Goal: Task Accomplishment & Management: Complete application form

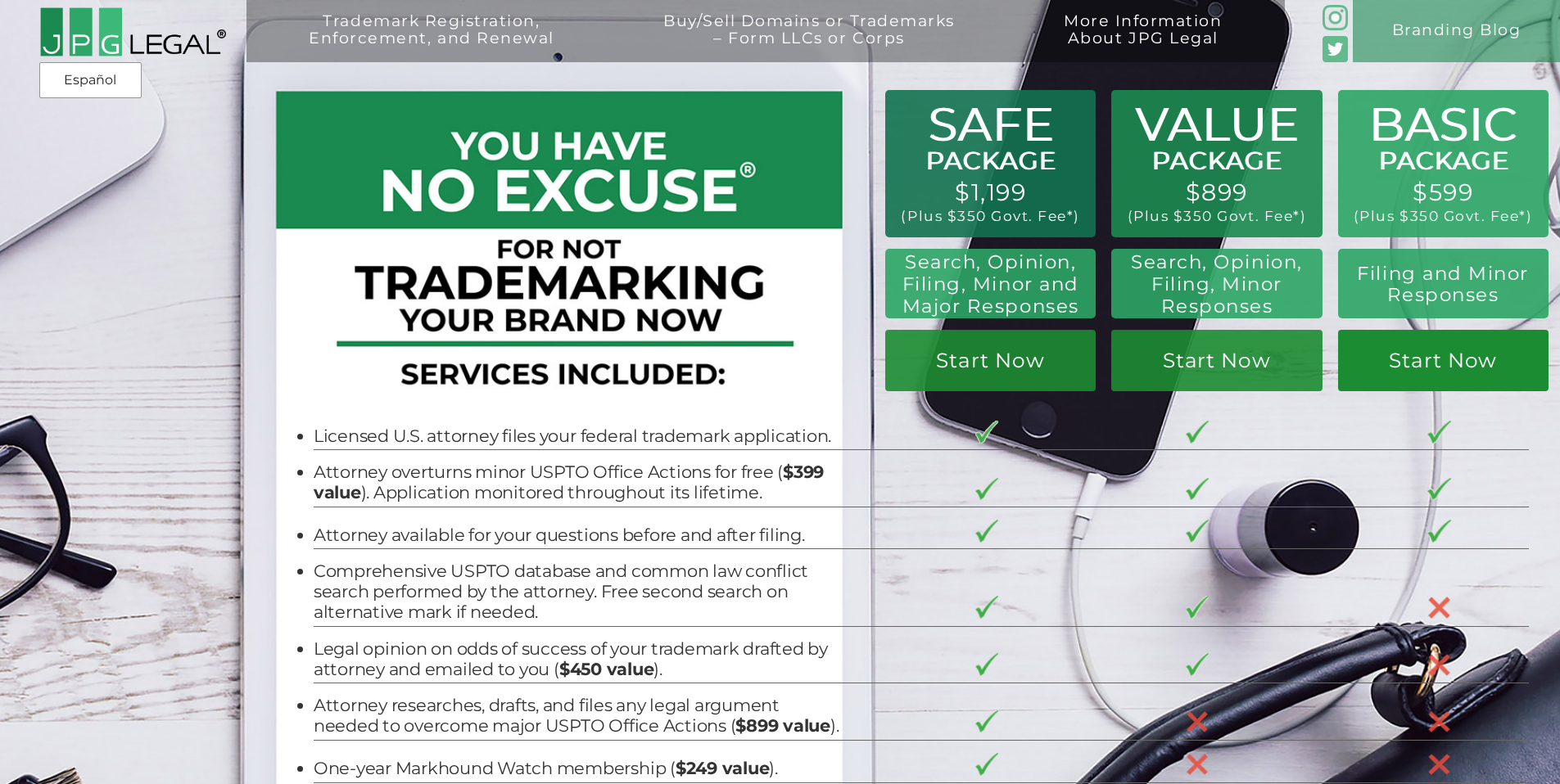
click at [1459, 360] on link "Start Now" at bounding box center [1443, 361] width 211 height 62
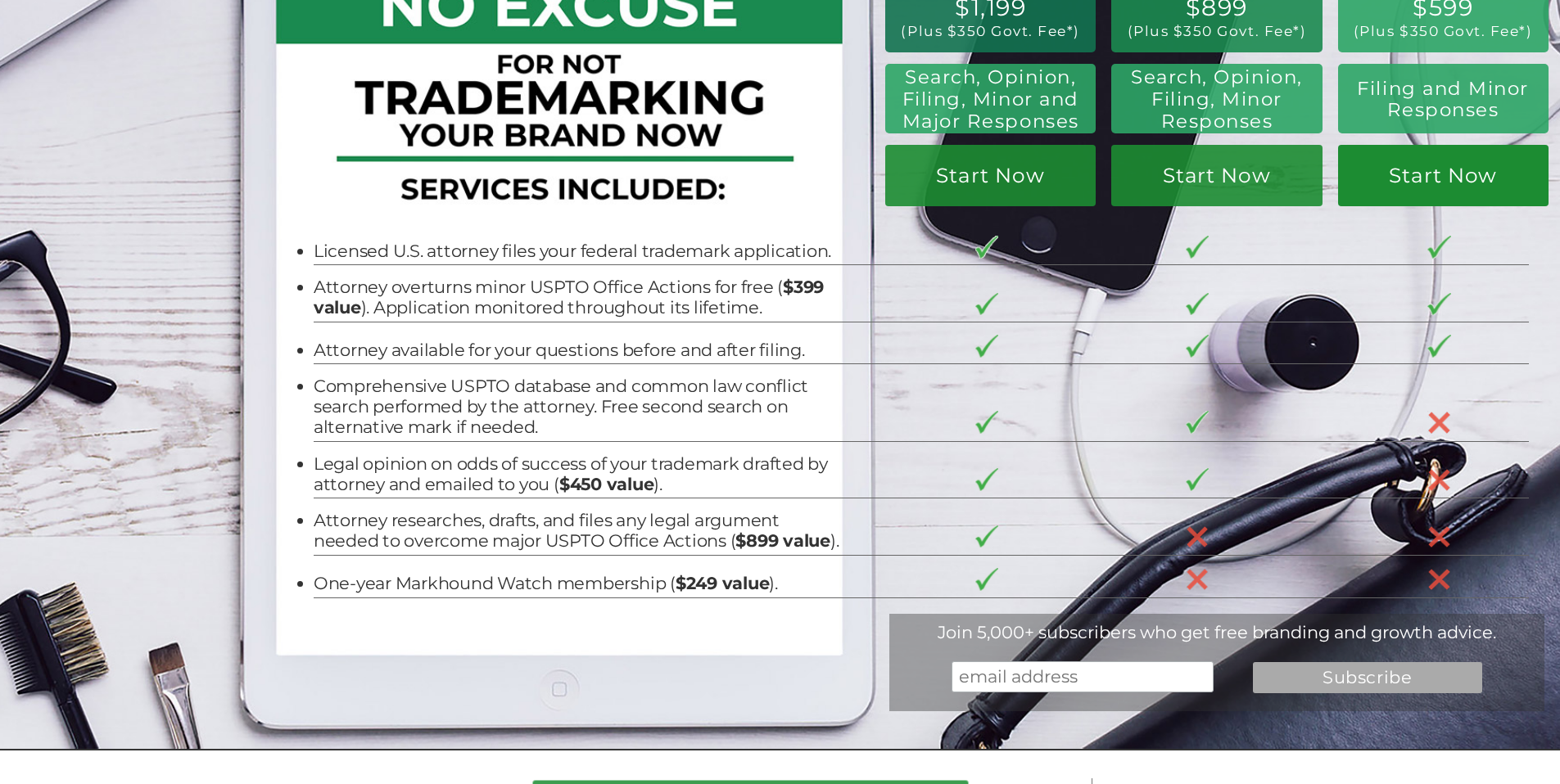
scroll to position [182, 0]
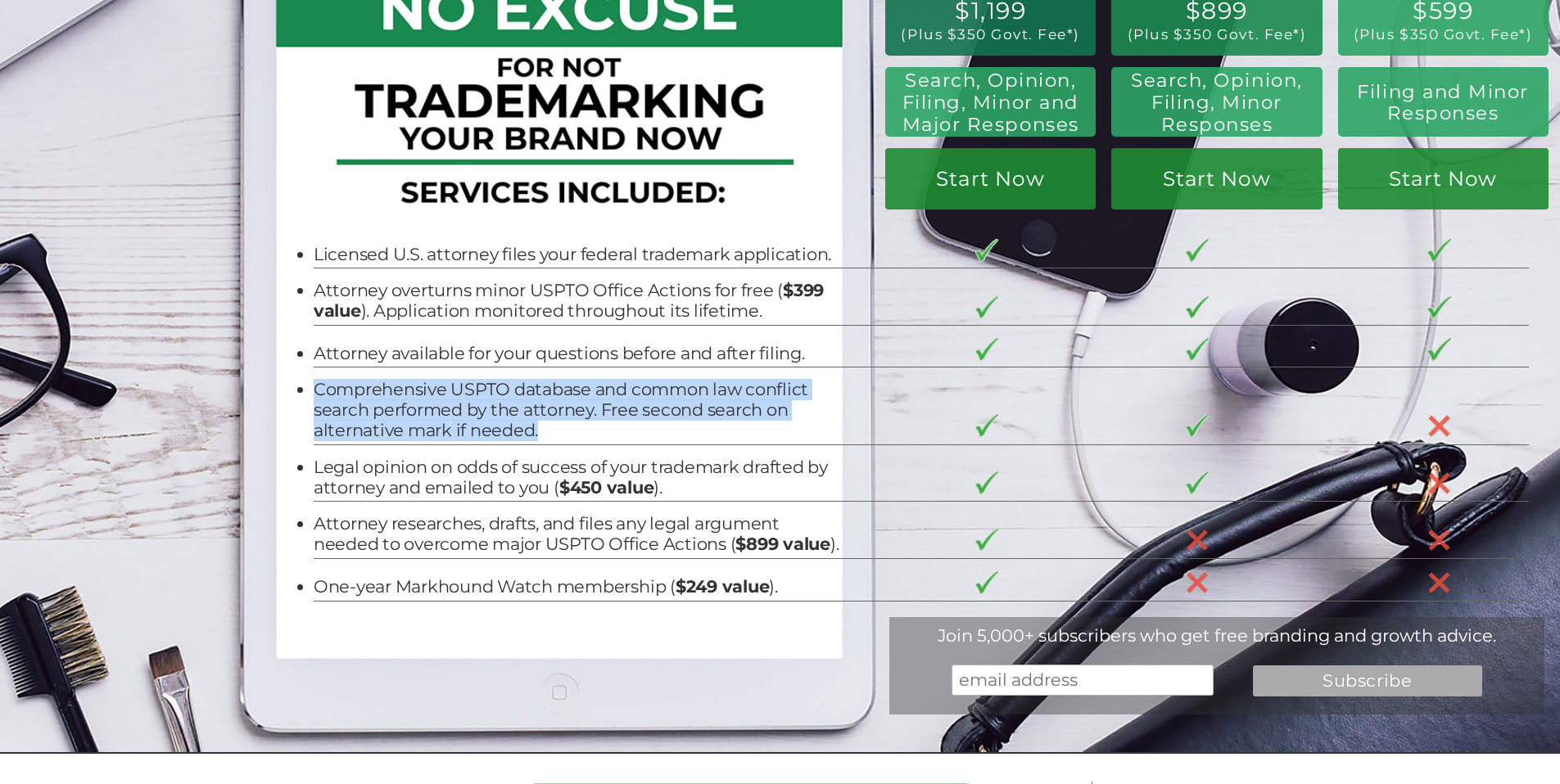
drag, startPoint x: 547, startPoint y: 433, endPoint x: 306, endPoint y: 395, distance: 244.0
click at [314, 395] on li "Comprehensive USPTO database and common law conflict search performed by the at…" at bounding box center [576, 410] width 525 height 61
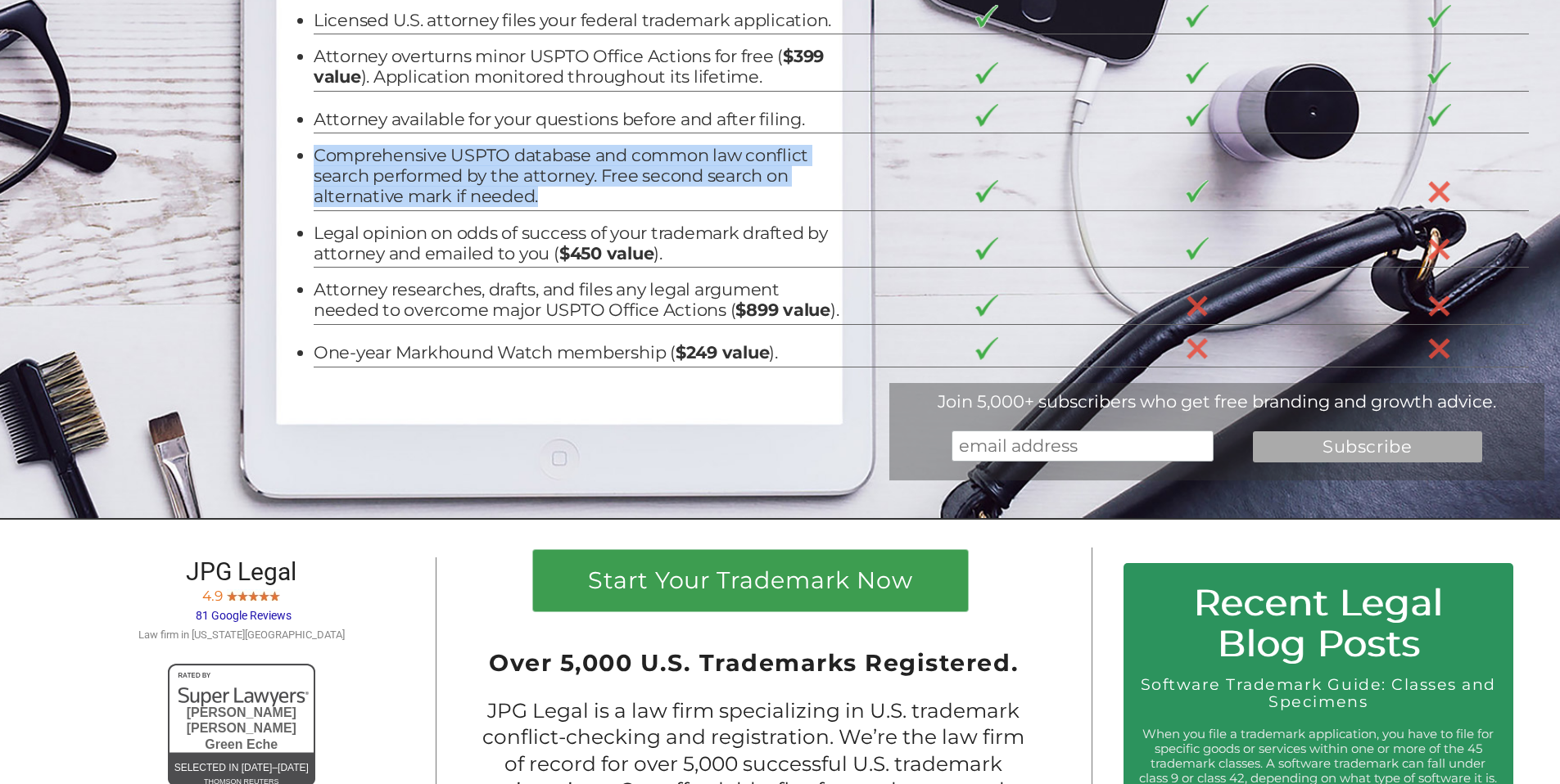
scroll to position [215, 0]
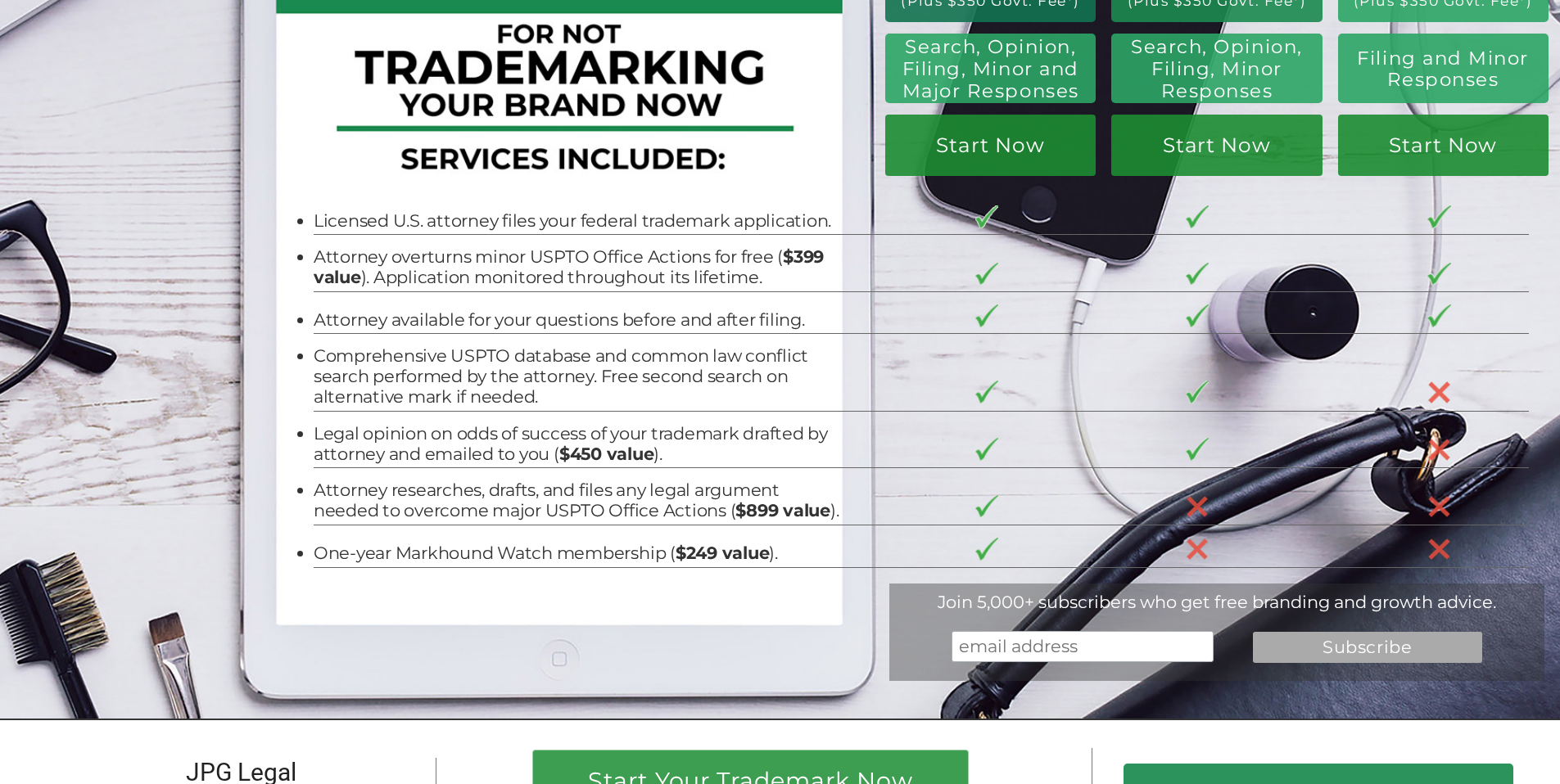
click at [1526, 567] on tr "One-year Markhound Watch membership ( $249 value )." at bounding box center [921, 546] width 1215 height 43
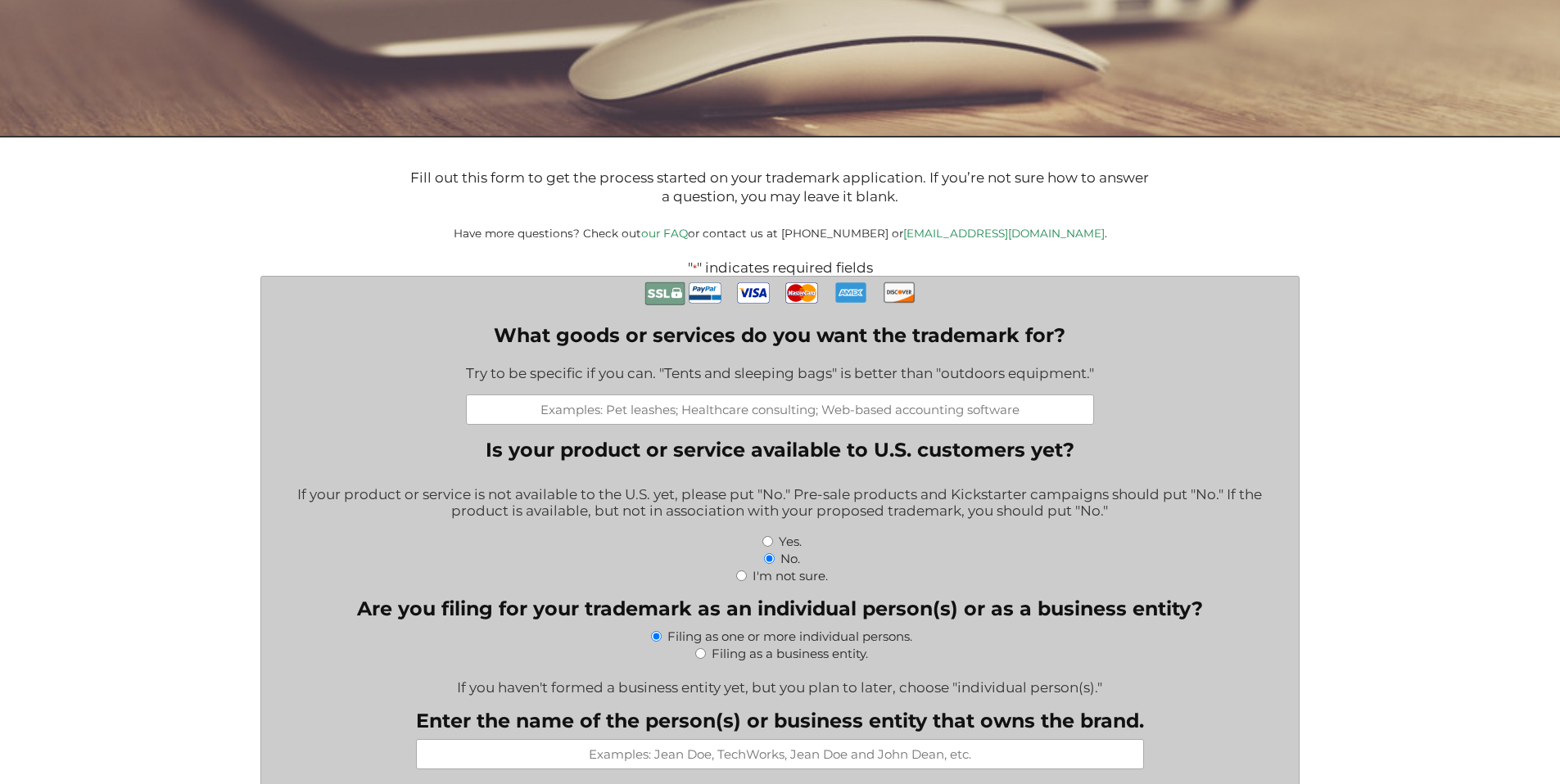
scroll to position [495, 0]
